Goal: Communication & Community: Share content

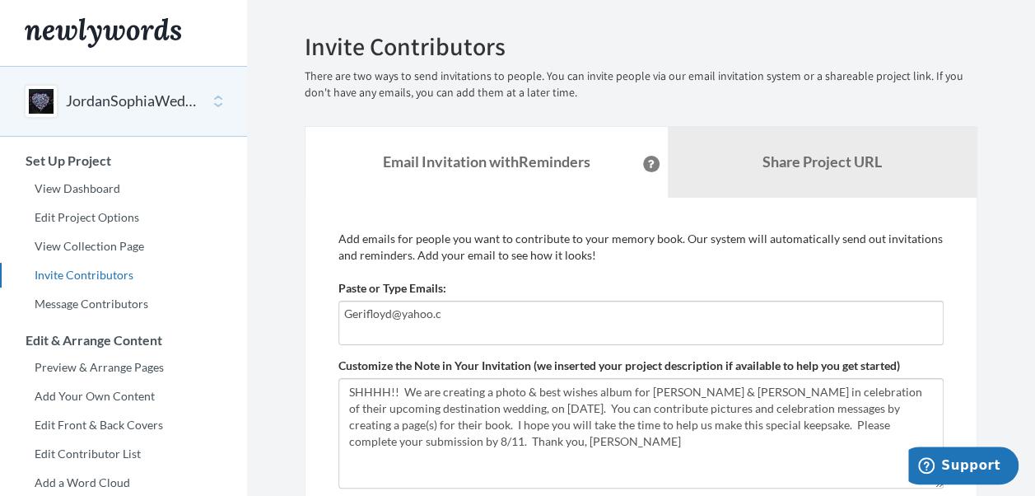
type input "[EMAIL_ADDRESS][DOMAIN_NAME]"
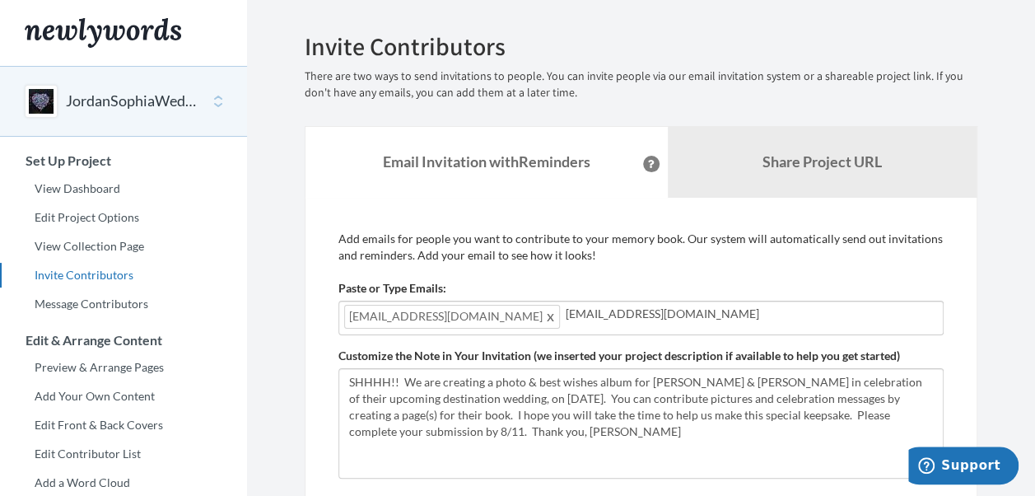
type input "[EMAIL_ADDRESS][DOMAIN_NAME]"
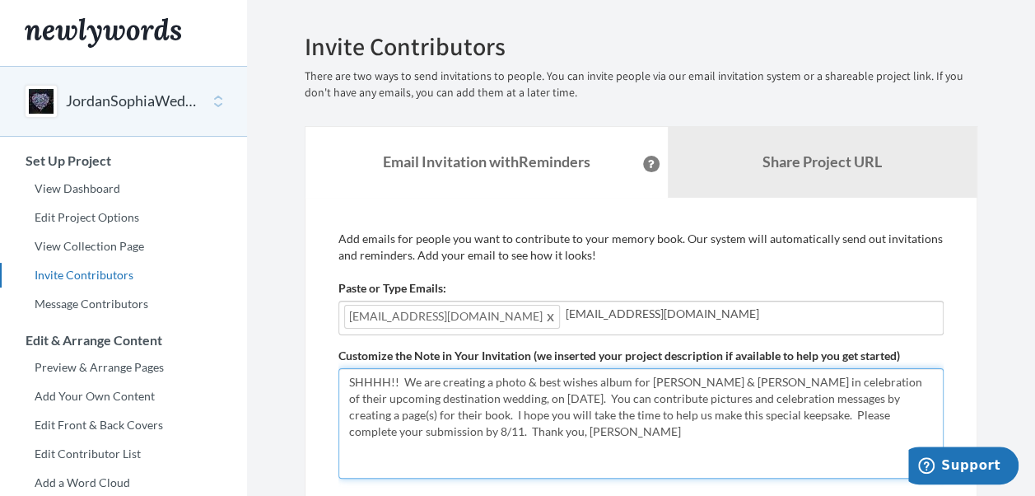
click at [422, 432] on textarea "SHHHH!! We are creating a photo & best wishes album for [PERSON_NAME] & [PERSON…" at bounding box center [641, 423] width 605 height 110
click at [479, 432] on textarea "SHHHH!! We are creating a photo & best wishes album for [PERSON_NAME] & [PERSON…" at bounding box center [641, 423] width 605 height 110
click at [441, 394] on textarea "SHHHH!! We are creating a photo & best wishes album for [PERSON_NAME] & [PERSON…" at bounding box center [641, 423] width 605 height 110
click at [425, 399] on textarea "SHHHH!! We are creating a photo & best wishes album for [PERSON_NAME] & [PERSON…" at bounding box center [641, 423] width 605 height 110
click at [432, 399] on textarea "SHHHH!! We are creating a photo & best wishes album for [PERSON_NAME] & [PERSON…" at bounding box center [641, 423] width 605 height 110
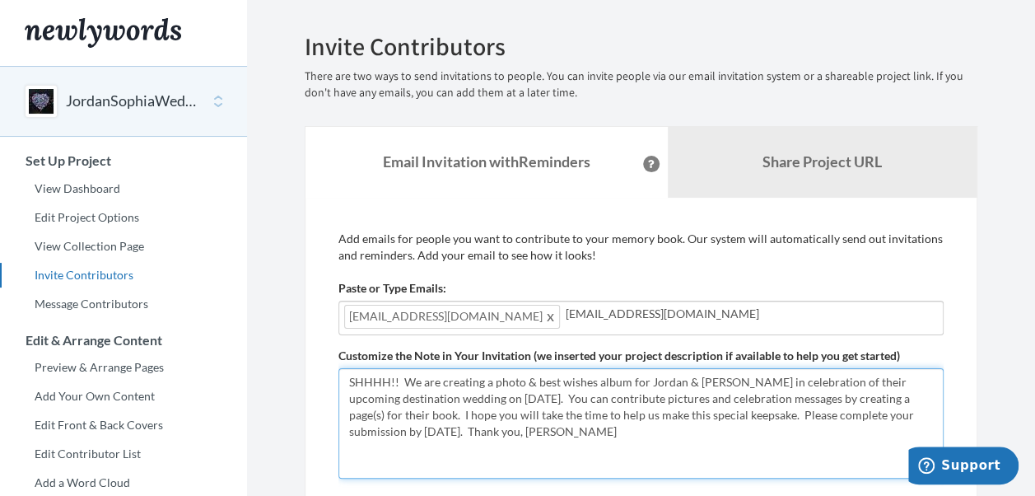
type textarea "SHHHH!! We are creating a photo & best wishes album for Jordan & [PERSON_NAME] …"
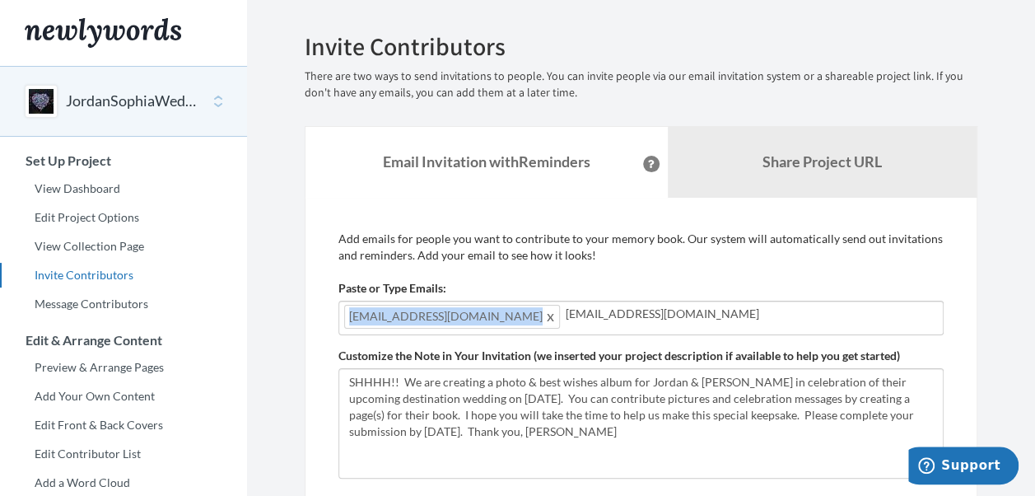
drag, startPoint x: 351, startPoint y: 313, endPoint x: 455, endPoint y: 311, distance: 103.8
click at [455, 311] on span "[EMAIL_ADDRESS][DOMAIN_NAME]" at bounding box center [452, 317] width 216 height 24
click at [451, 316] on span "[EMAIL_ADDRESS][DOMAIN_NAME]" at bounding box center [452, 317] width 216 height 24
click at [545, 320] on span at bounding box center [551, 316] width 12 height 20
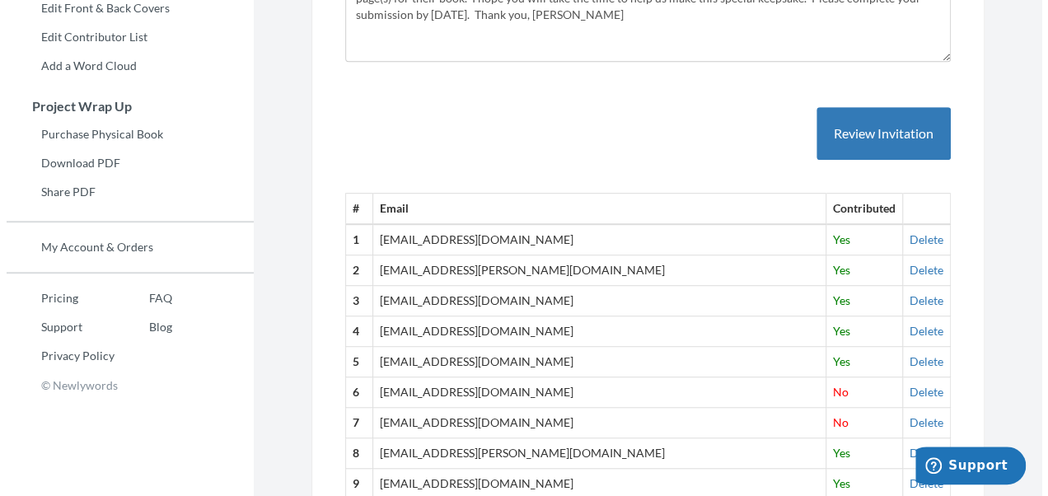
scroll to position [220, 0]
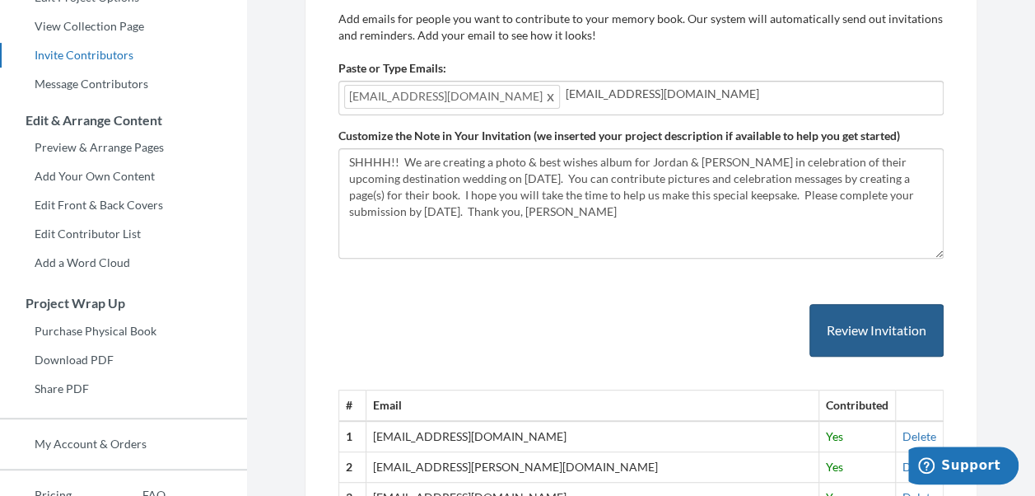
type input "[EMAIL_ADDRESS][DOMAIN_NAME]"
click at [875, 325] on button "Review Invitation" at bounding box center [877, 331] width 134 height 54
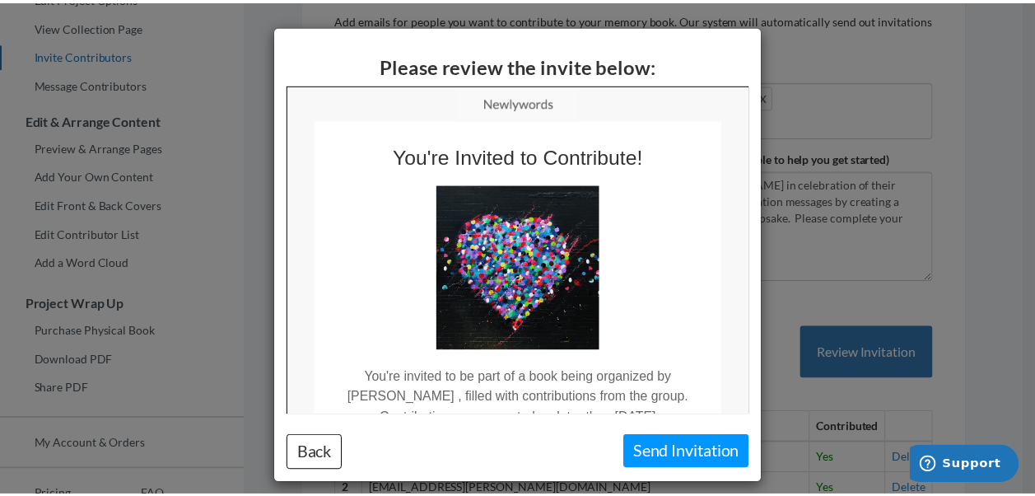
scroll to position [0, 0]
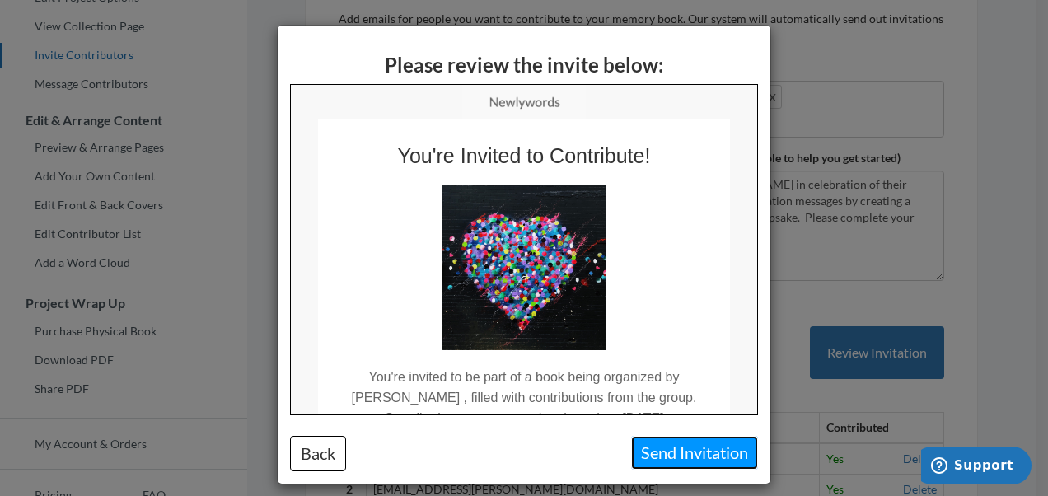
click at [675, 450] on button "Send Invitation" at bounding box center [694, 453] width 127 height 34
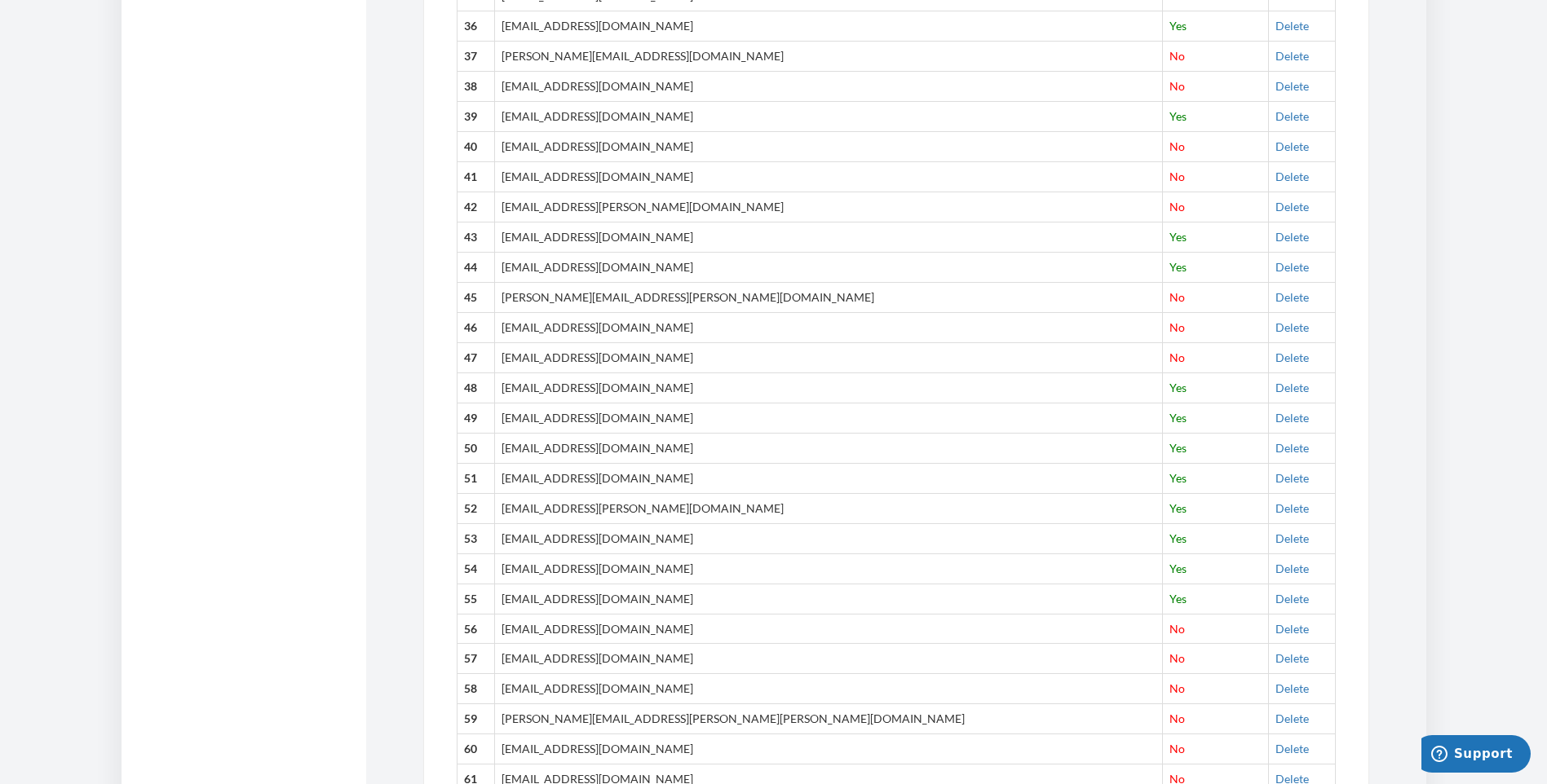
scroll to position [1735, 0]
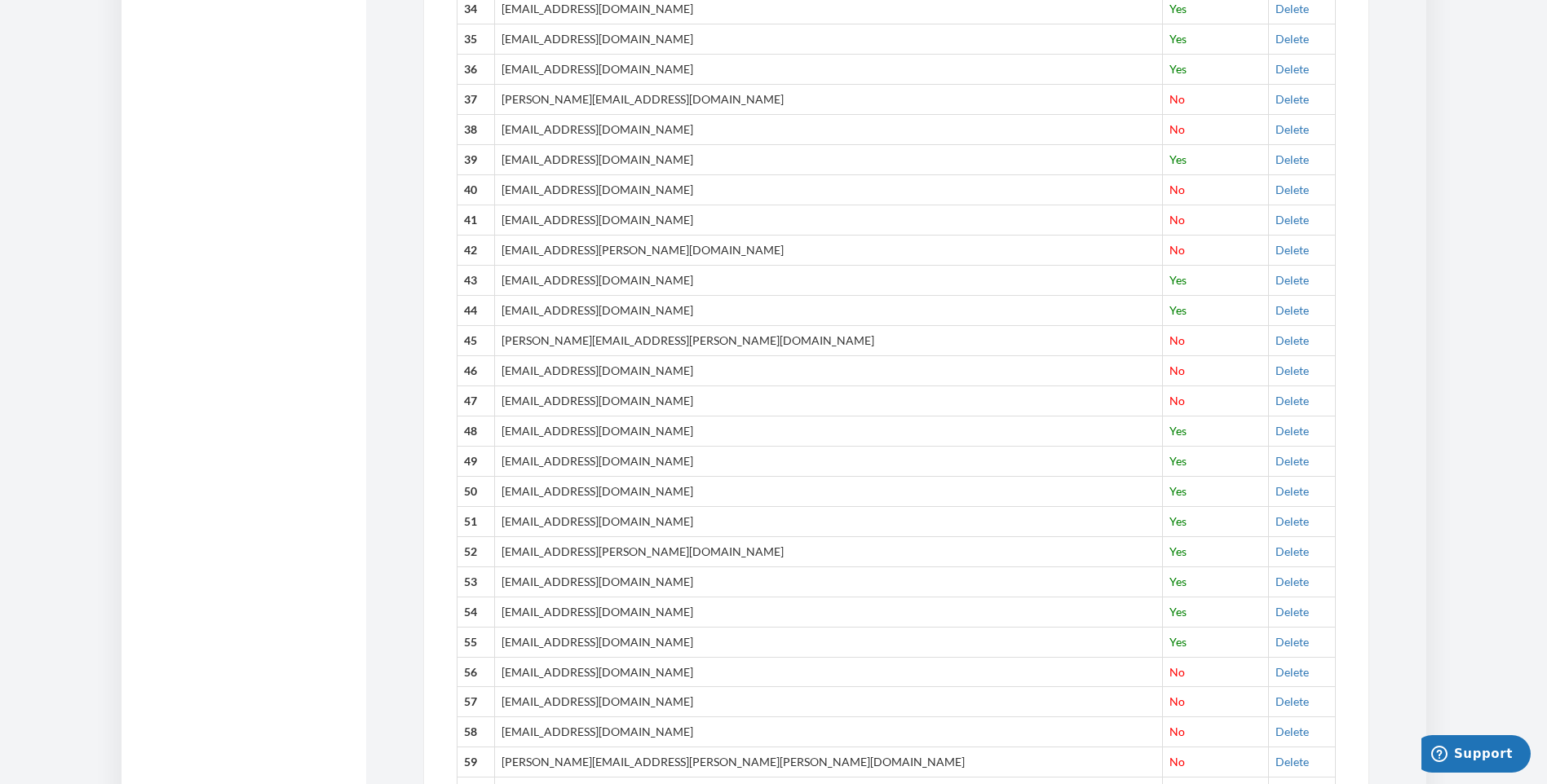
drag, startPoint x: 1115, startPoint y: 395, endPoint x: 1141, endPoint y: 394, distance: 26.0
click at [1024, 395] on td "No" at bounding box center [1215, 401] width 106 height 30
drag, startPoint x: 1232, startPoint y: 400, endPoint x: 856, endPoint y: 90, distance: 487.3
click at [1024, 400] on link "Delete" at bounding box center [1292, 401] width 34 height 14
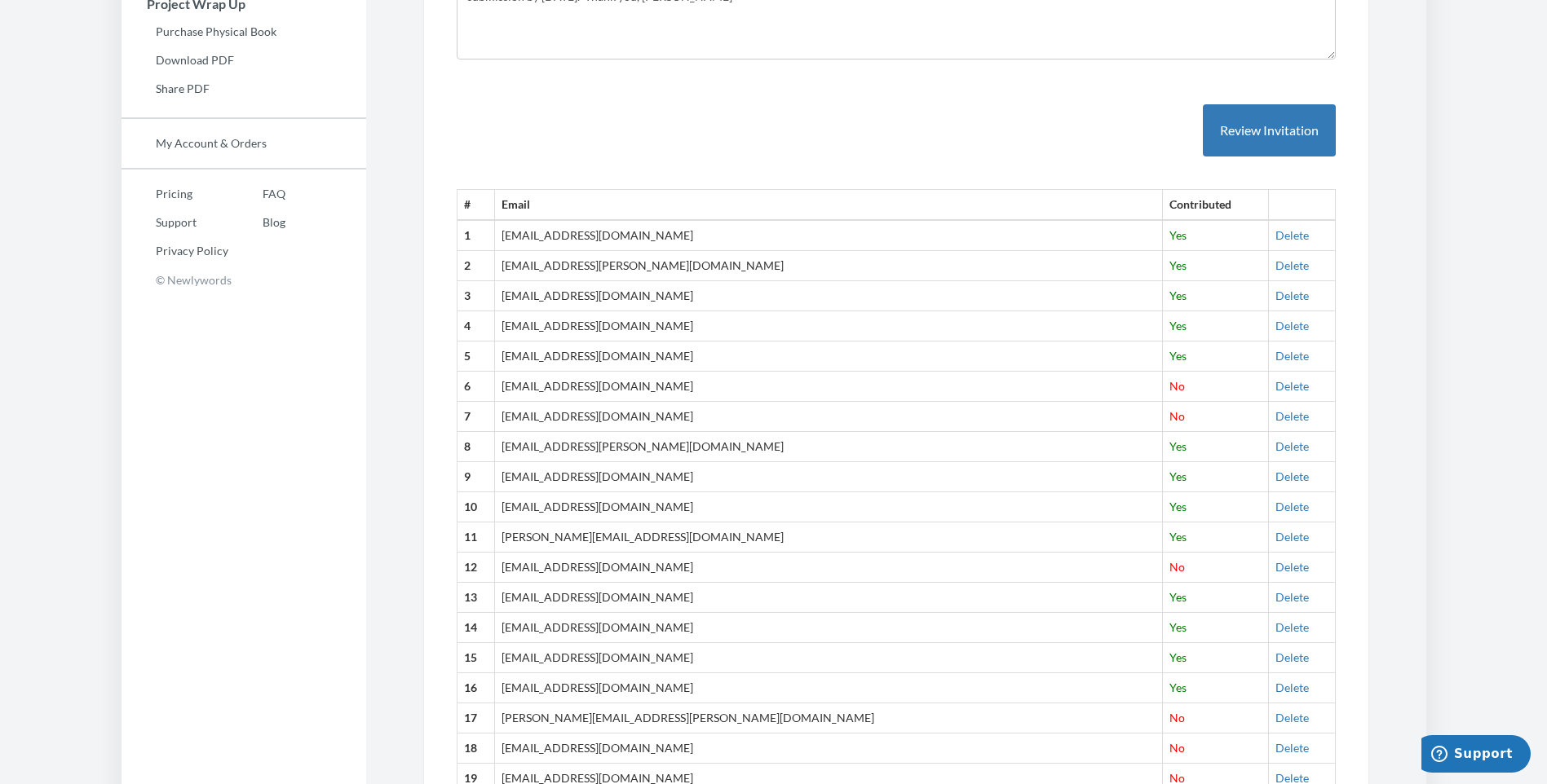
scroll to position [513, 0]
click at [1024, 240] on span "Yes" at bounding box center [1178, 236] width 17 height 14
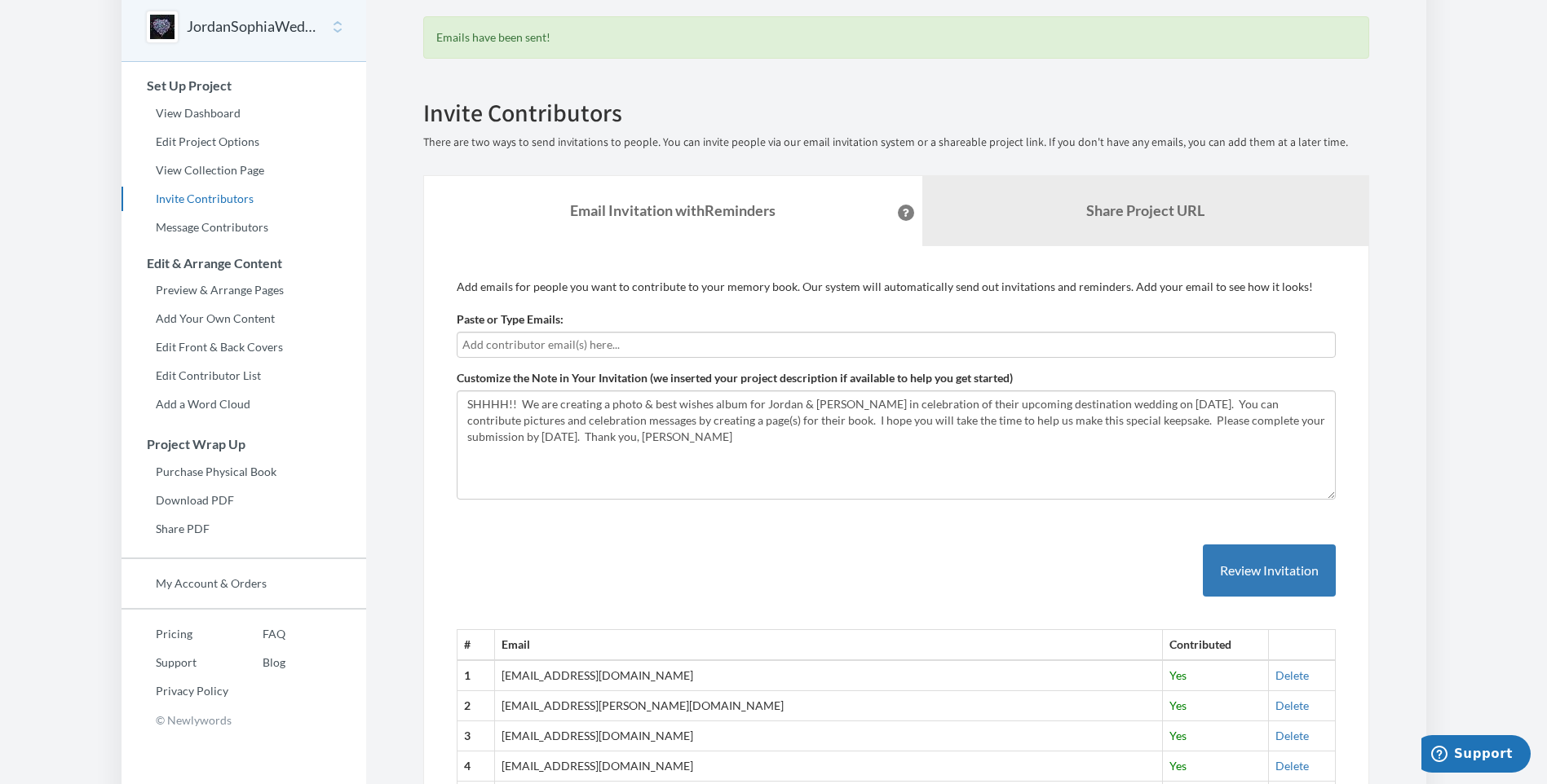
scroll to position [0, 0]
